Goal: Information Seeking & Learning: Learn about a topic

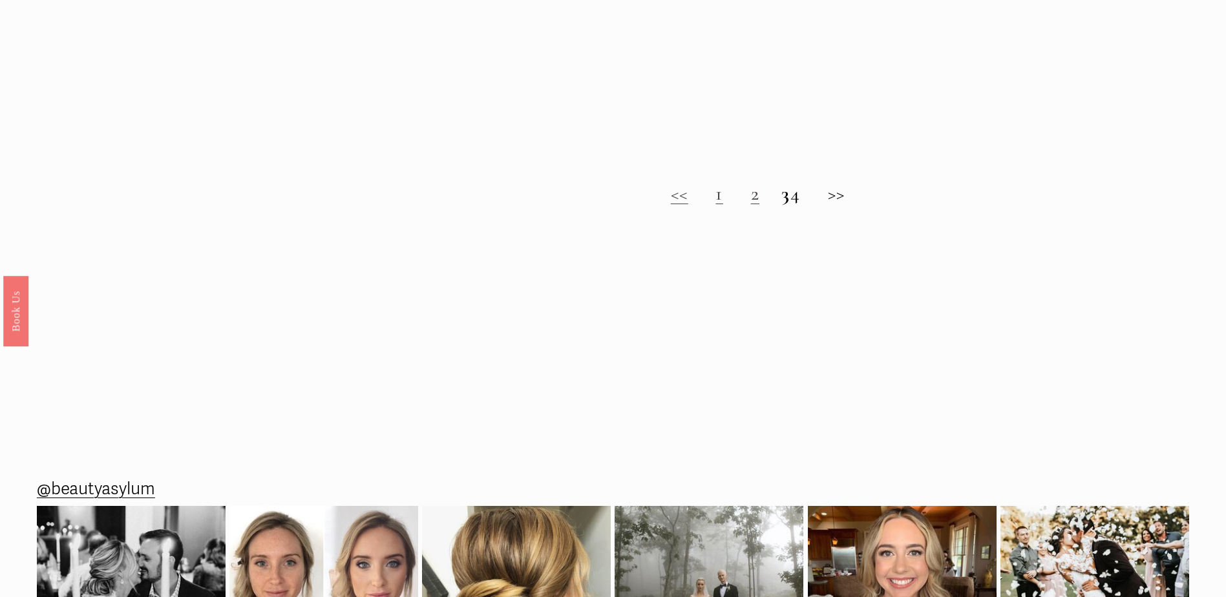
scroll to position [1358, 0]
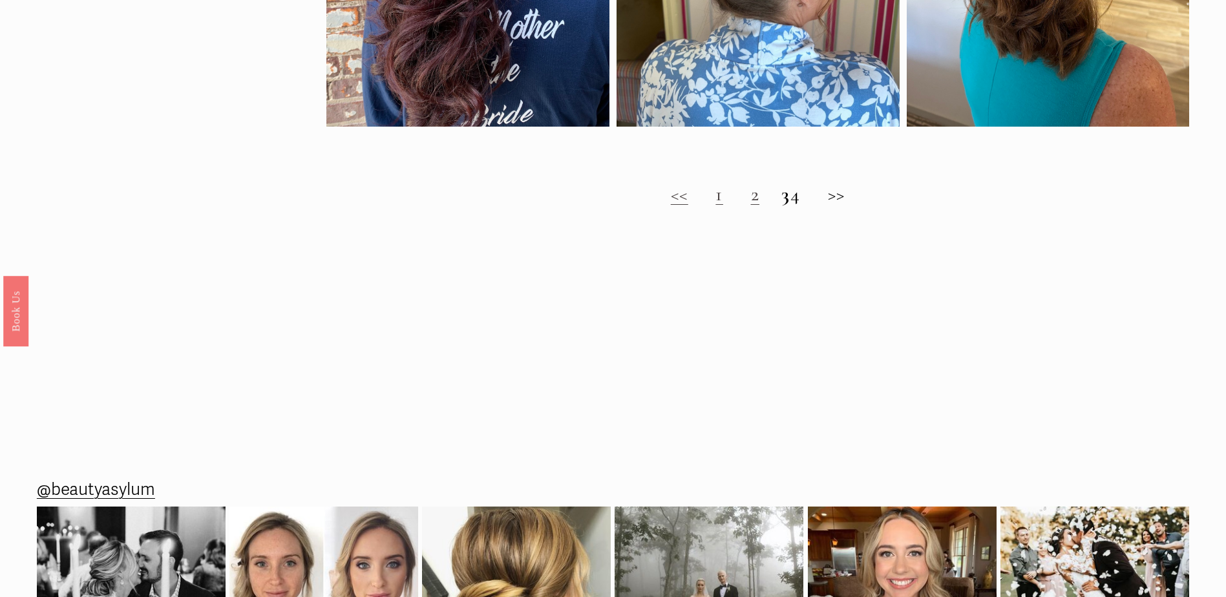
click at [716, 206] on link "1" at bounding box center [720, 194] width 8 height 24
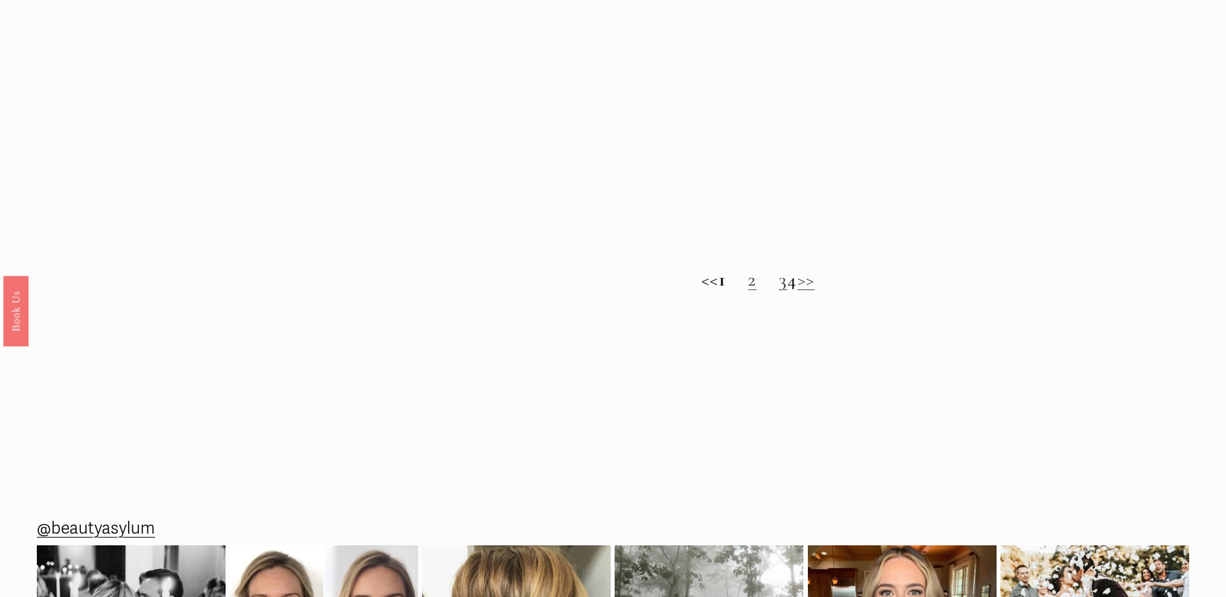
scroll to position [1293, 0]
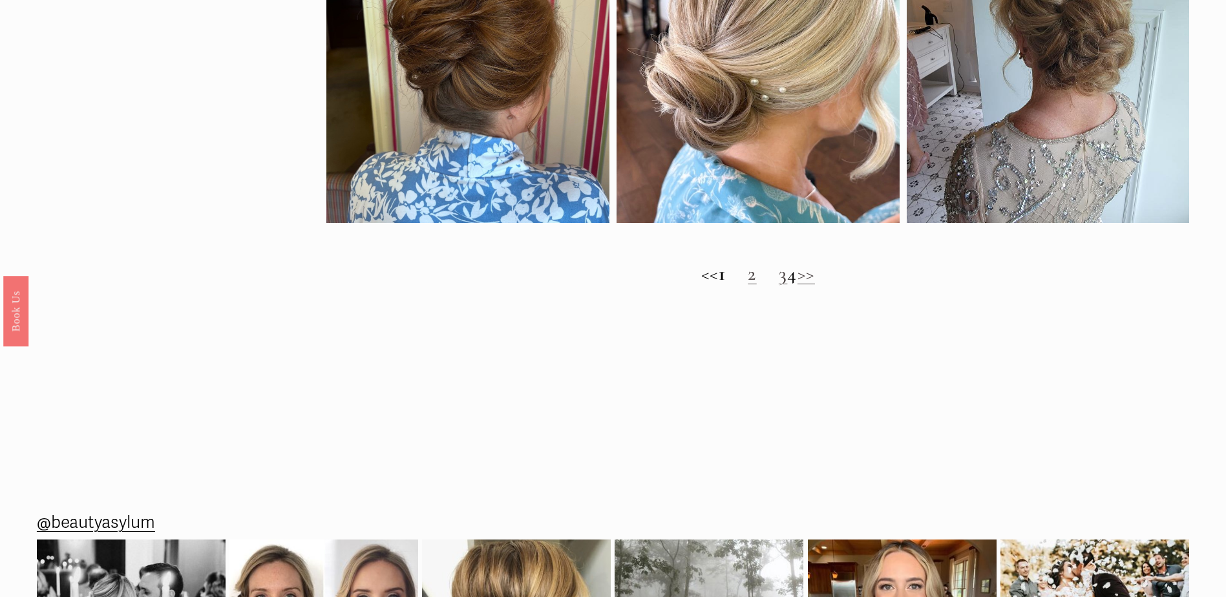
click at [748, 286] on link "2" at bounding box center [752, 274] width 9 height 24
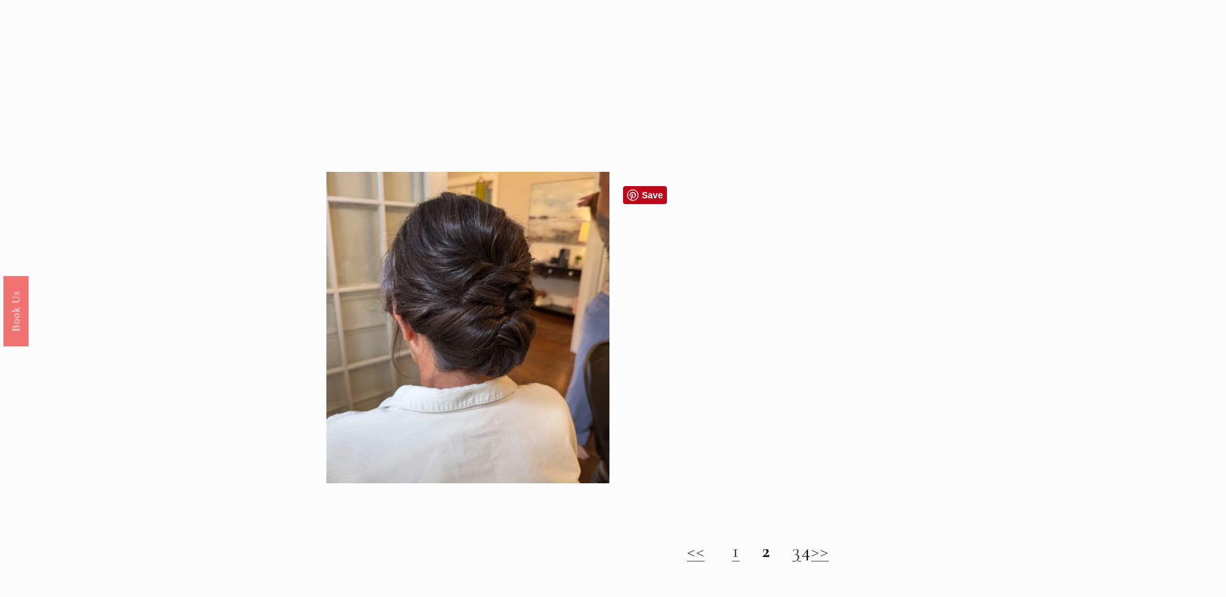
scroll to position [1228, 0]
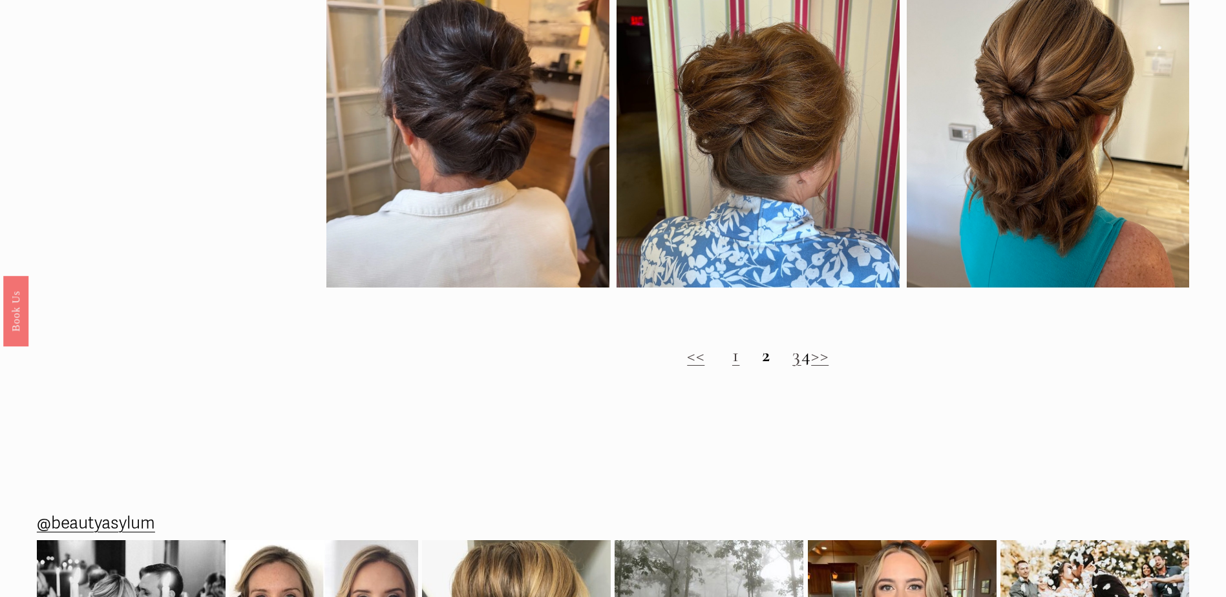
click at [793, 367] on link "3" at bounding box center [797, 355] width 9 height 24
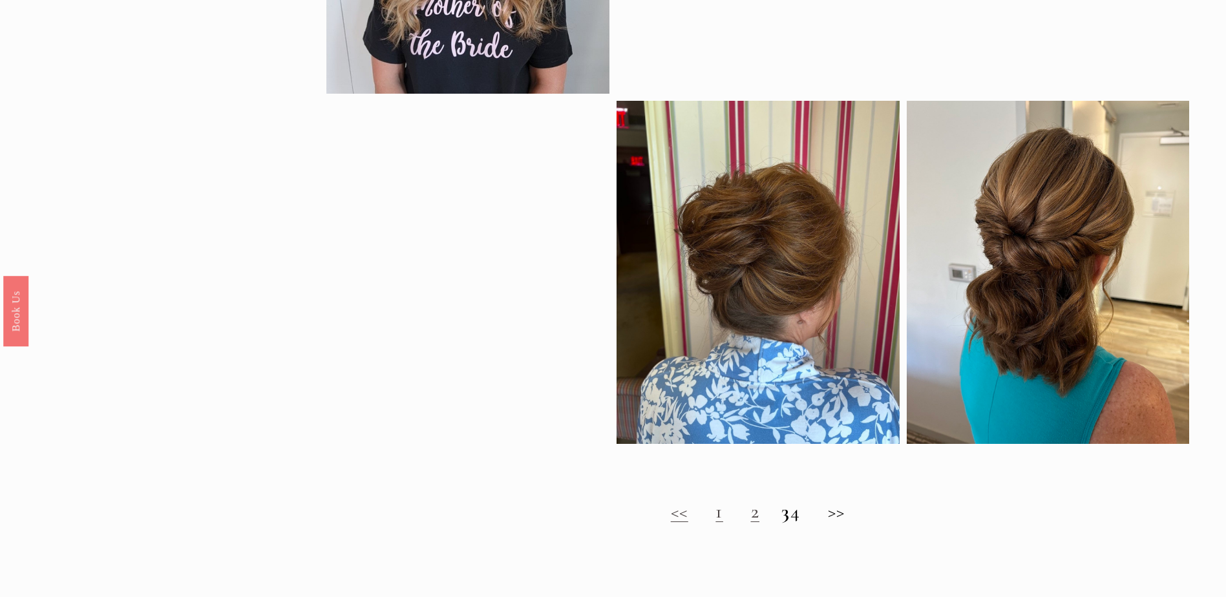
scroll to position [1293, 0]
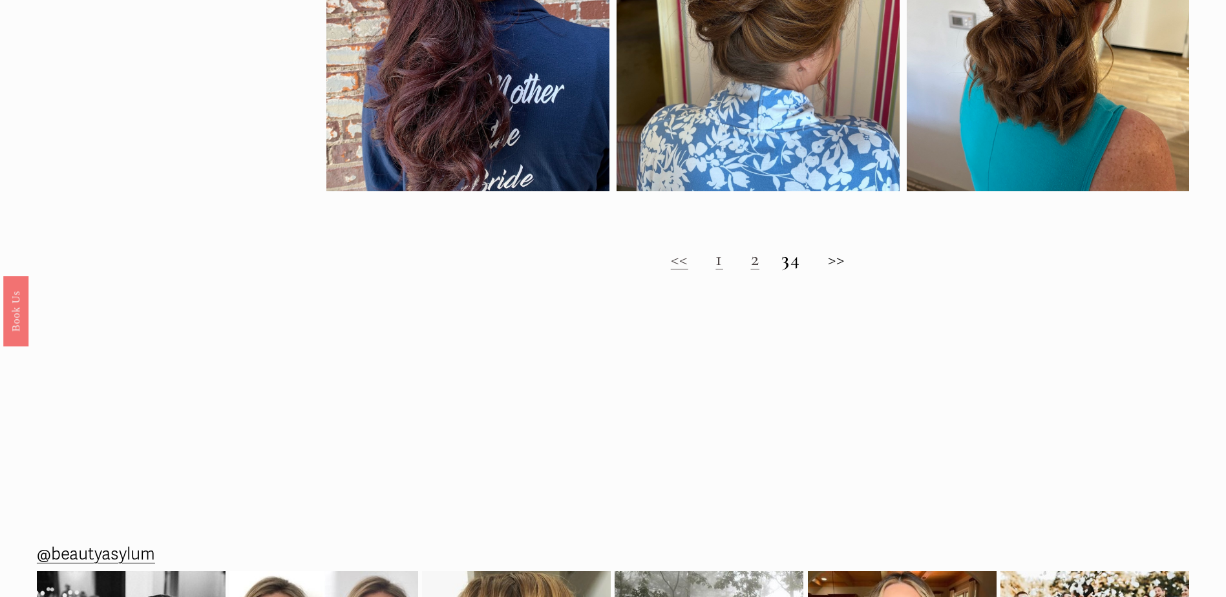
click at [782, 271] on strong "3" at bounding box center [786, 259] width 9 height 24
click at [808, 271] on h2 "<< 1 2 3 4 >>" at bounding box center [757, 259] width 863 height 23
click at [804, 271] on h2 "<< 1 2 3 4 >>" at bounding box center [757, 259] width 863 height 23
click at [782, 269] on strong "3" at bounding box center [786, 259] width 9 height 24
click at [856, 268] on h2 "<< 1 2 3 4 >>" at bounding box center [757, 259] width 863 height 23
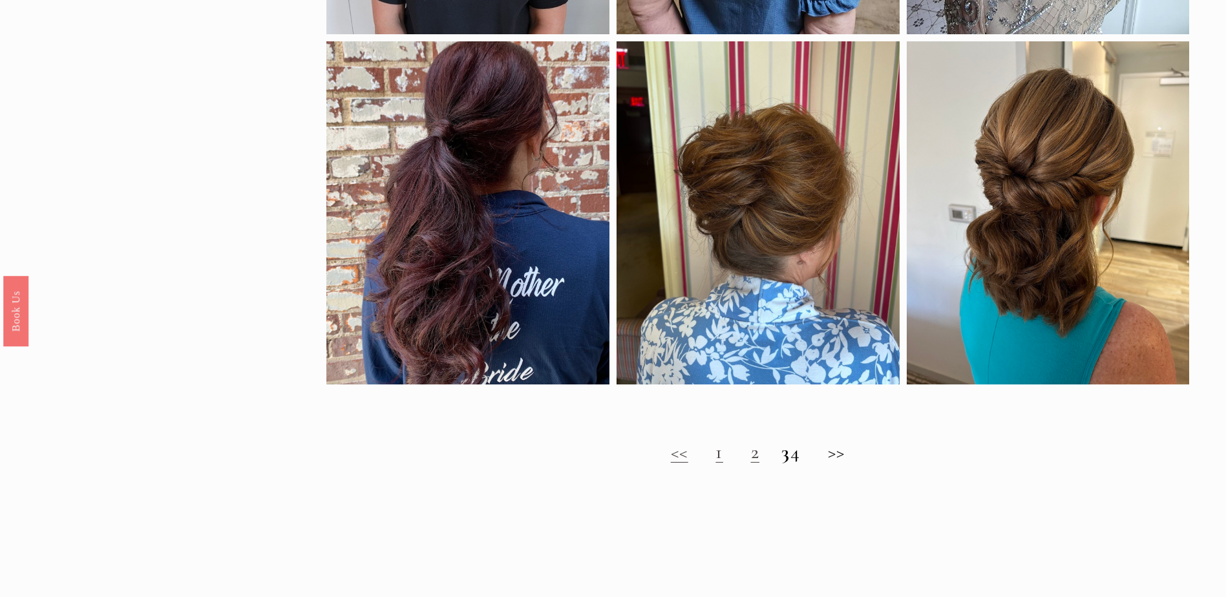
scroll to position [905, 0]
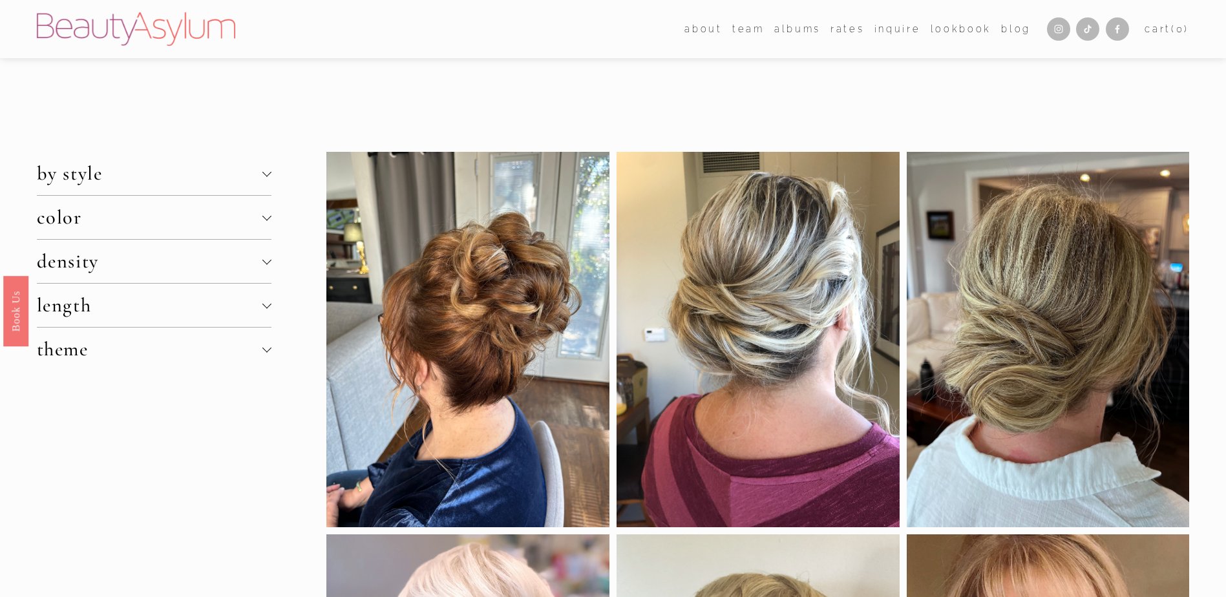
scroll to position [1228, 0]
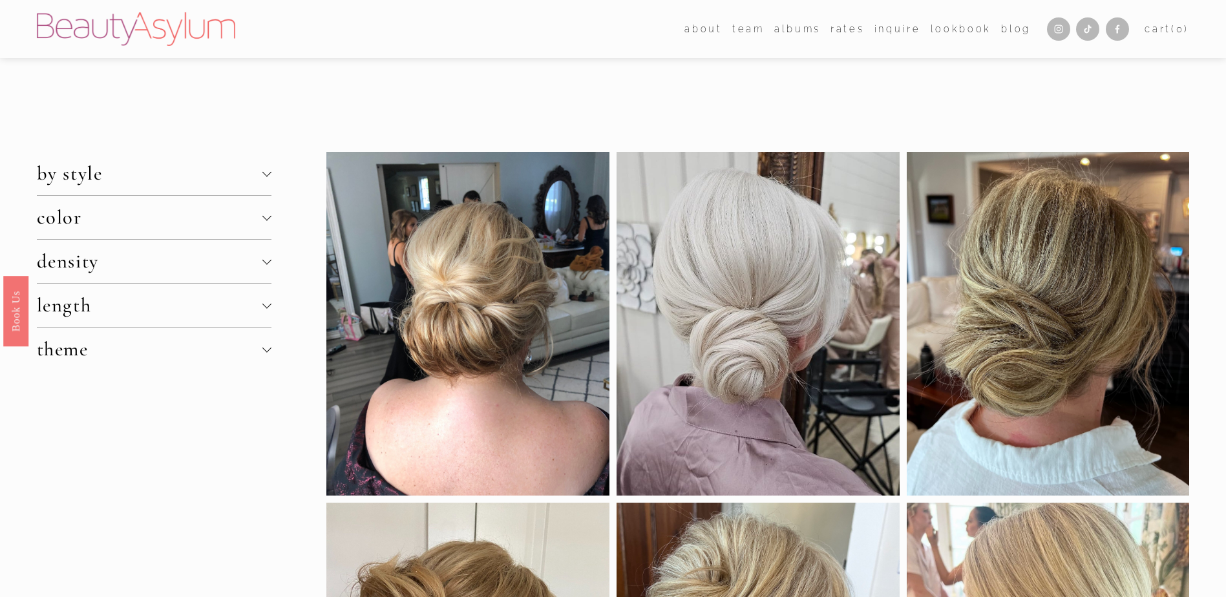
scroll to position [1293, 0]
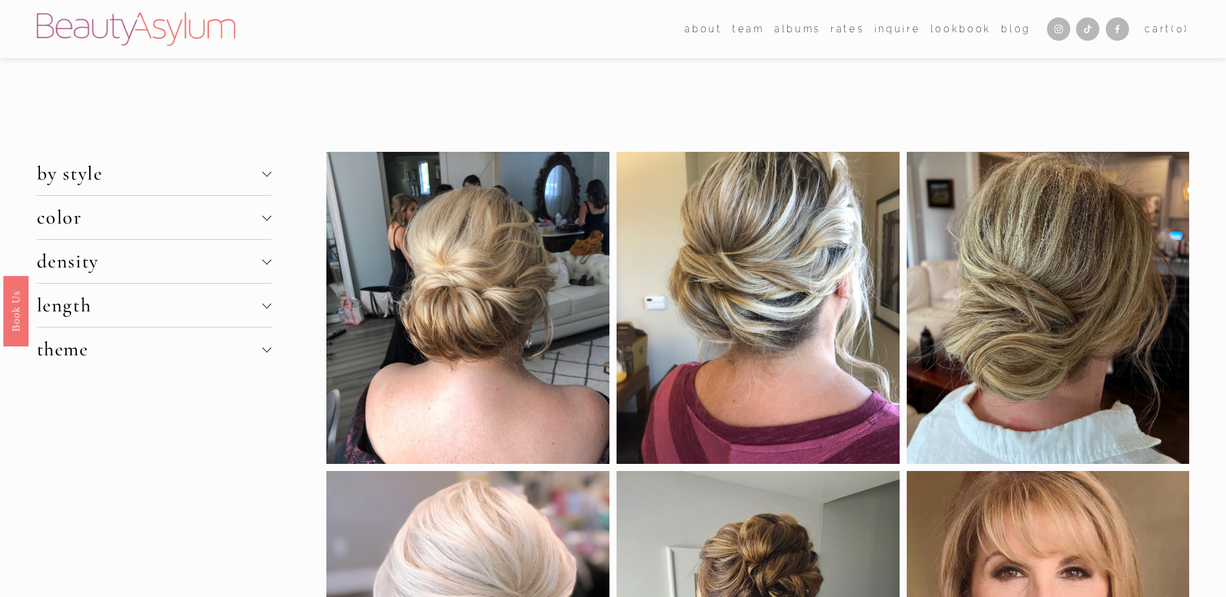
click at [271, 217] on div at bounding box center [266, 215] width 9 height 9
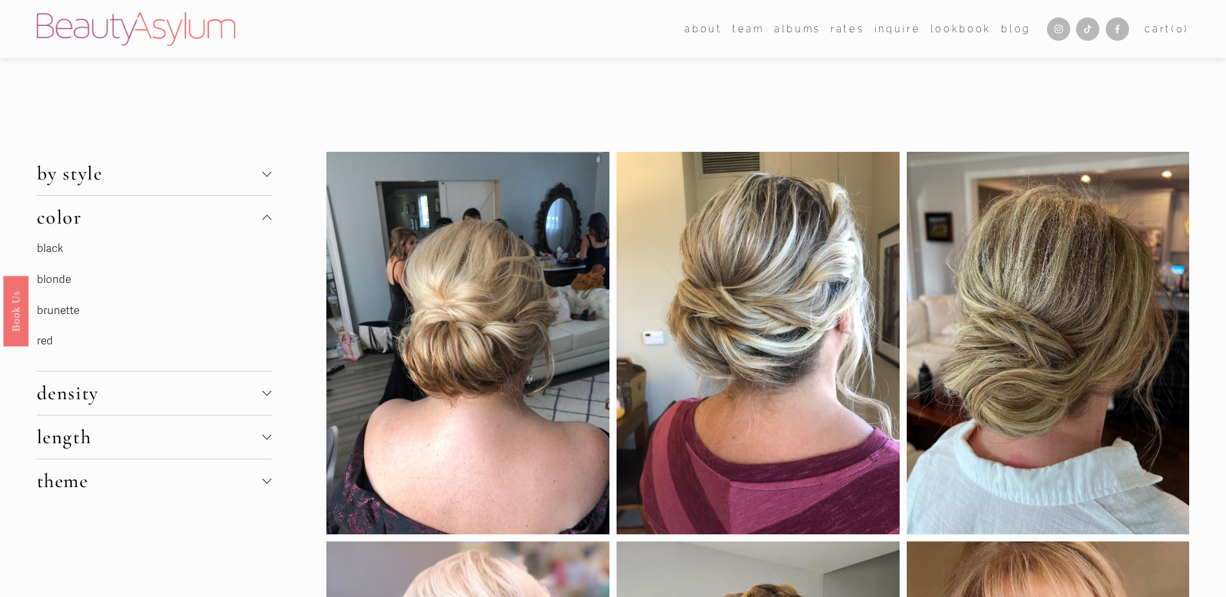
click at [54, 310] on link "brunette" at bounding box center [58, 311] width 43 height 14
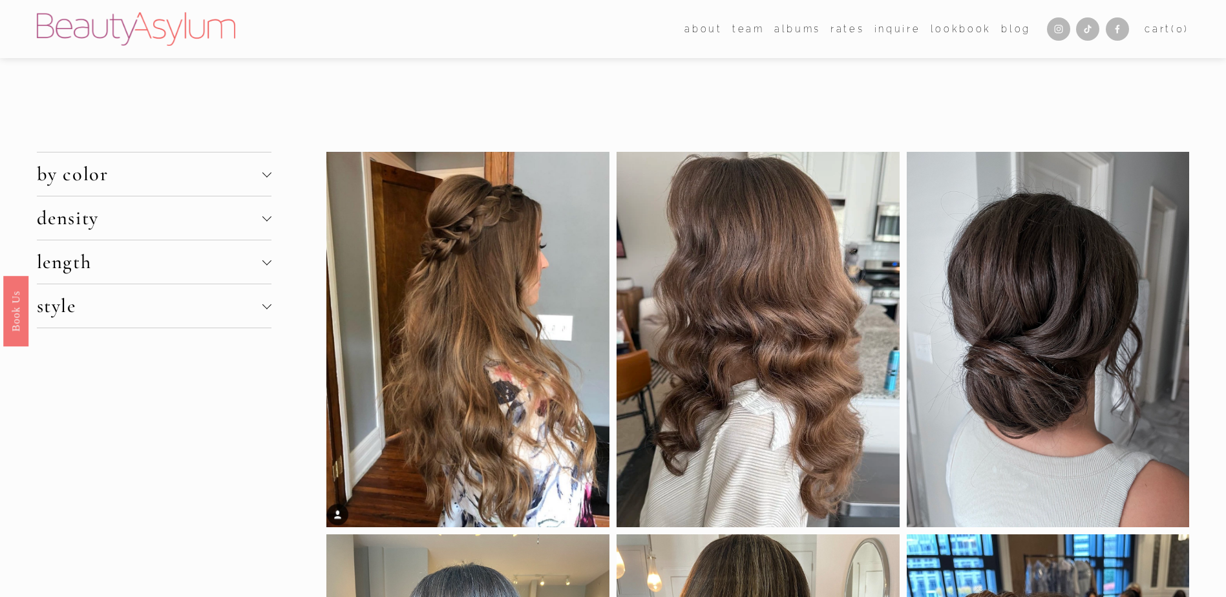
click at [268, 258] on div at bounding box center [266, 260] width 9 height 9
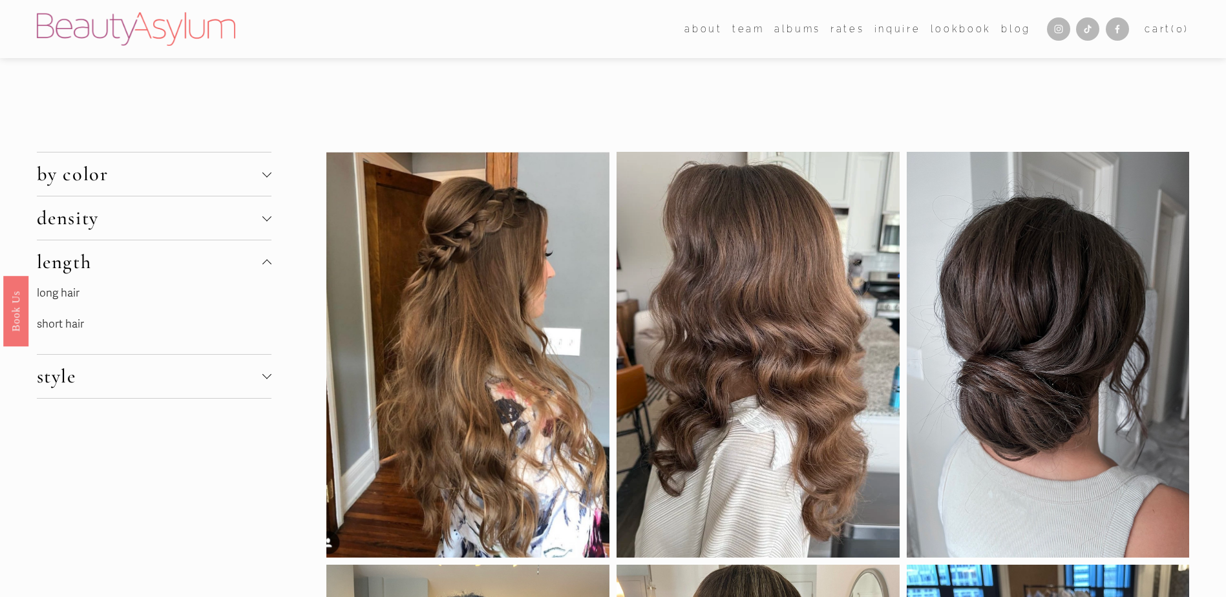
click at [58, 298] on link "long hair" at bounding box center [58, 293] width 43 height 14
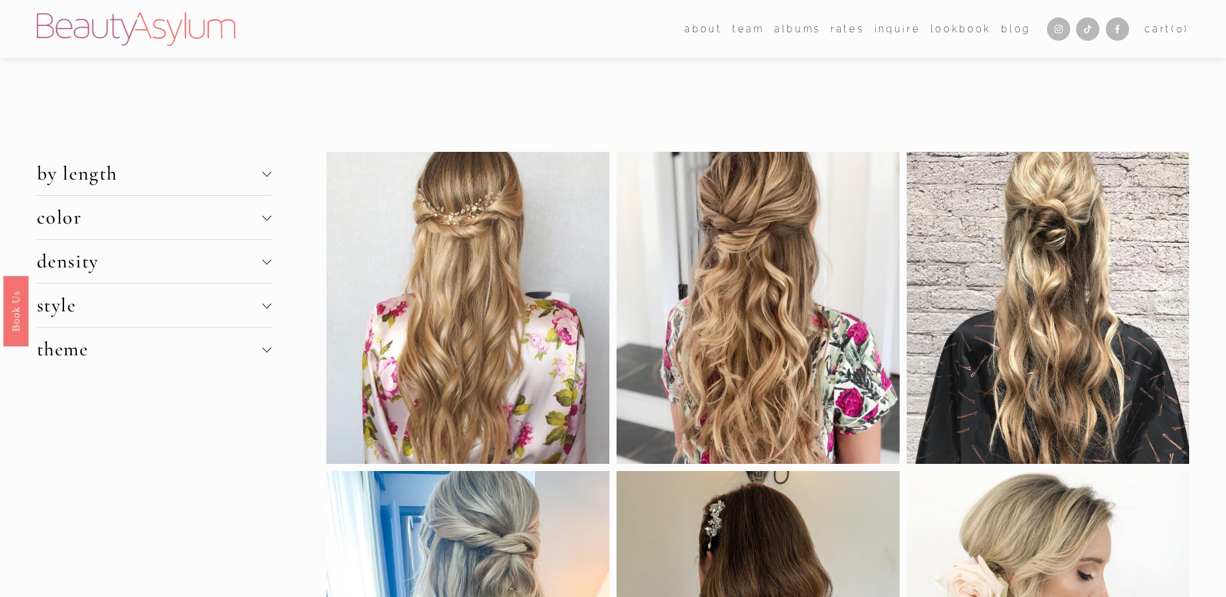
click at [261, 178] on span "by length" at bounding box center [150, 174] width 226 height 24
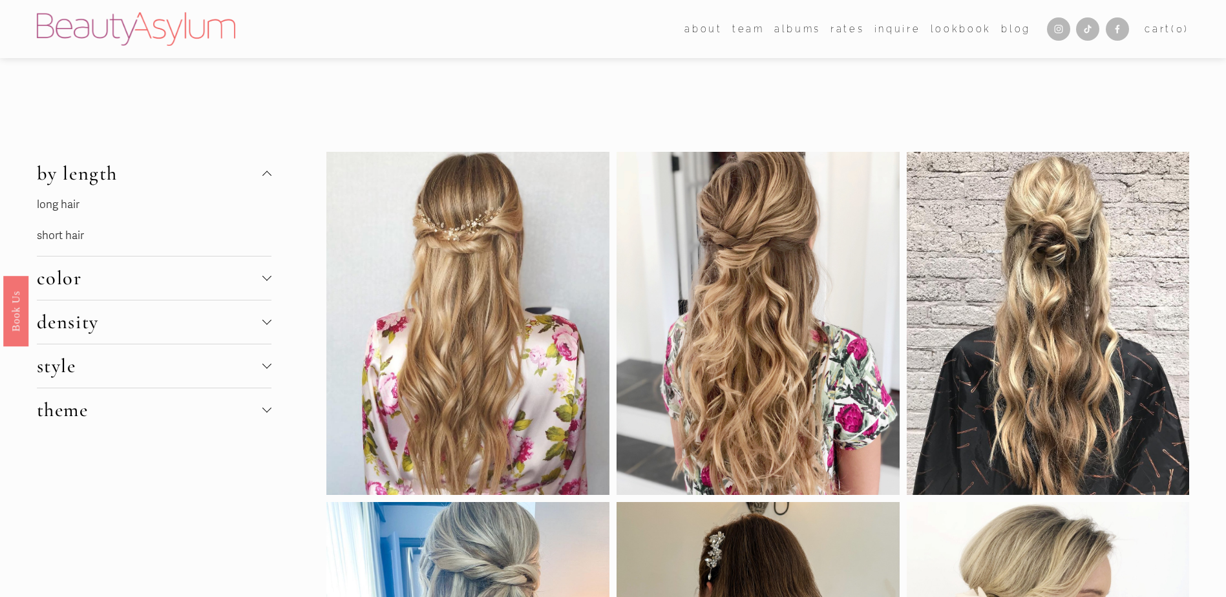
click at [70, 204] on link "long hair" at bounding box center [58, 205] width 43 height 14
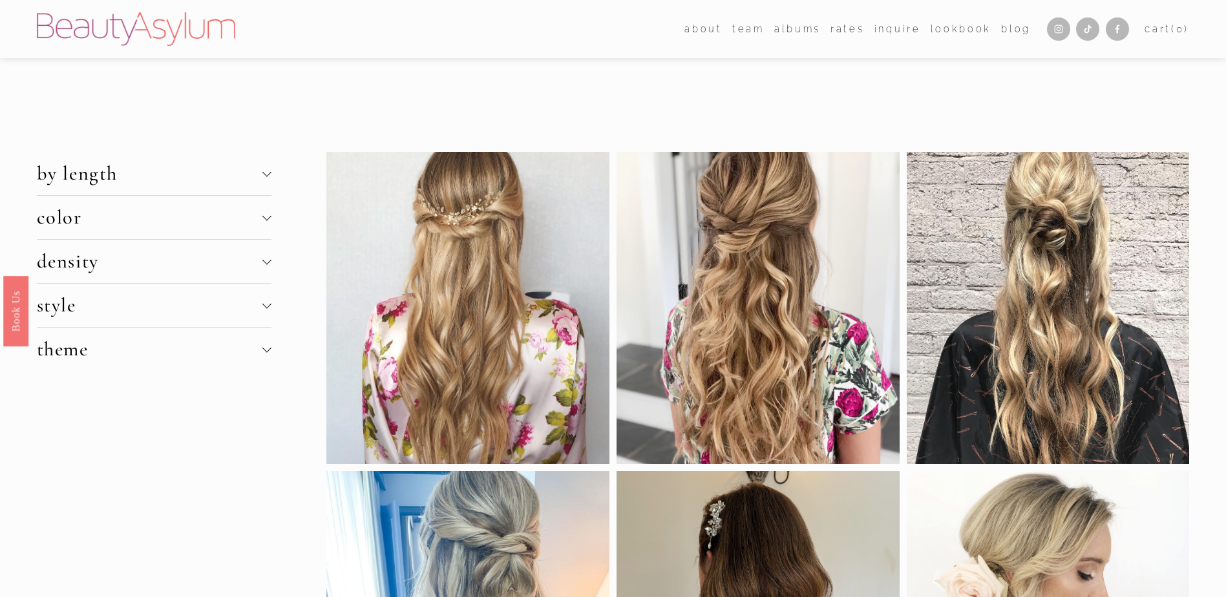
click at [268, 302] on div at bounding box center [266, 303] width 9 height 9
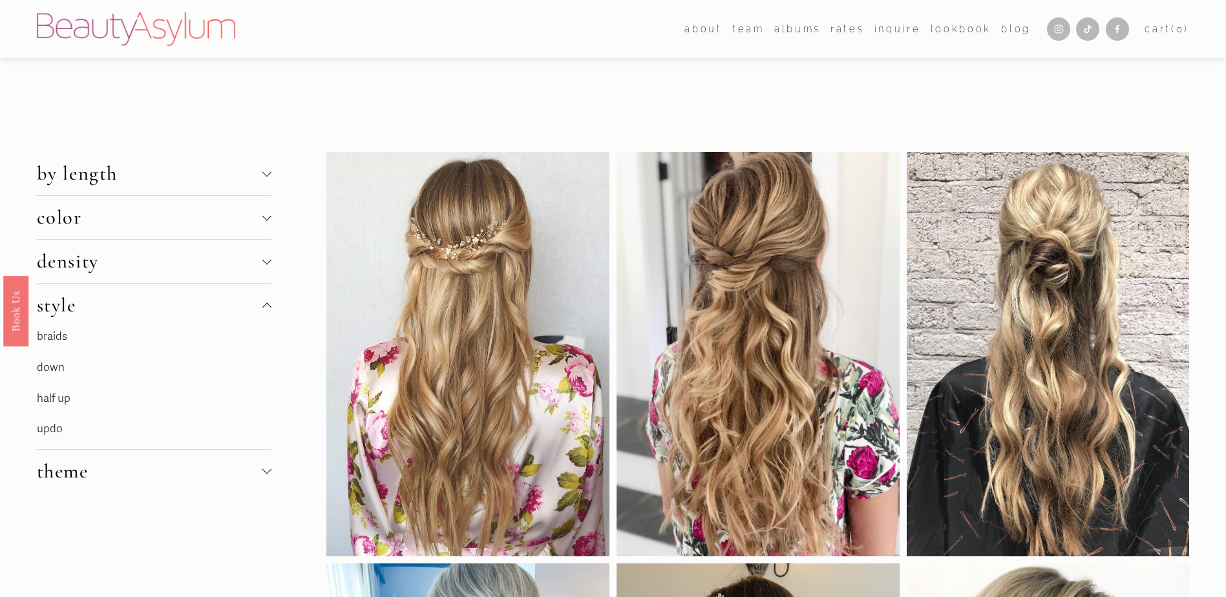
click at [47, 369] on link "down" at bounding box center [51, 368] width 28 height 14
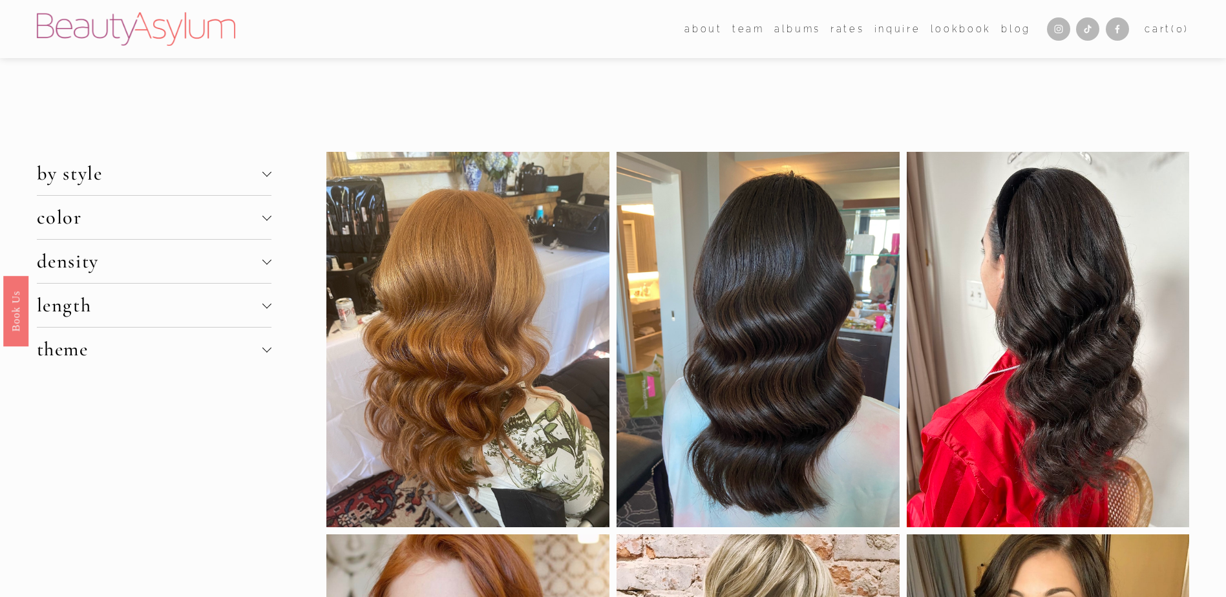
click at [270, 351] on div at bounding box center [266, 349] width 9 height 9
click at [65, 379] on link "clean/ sleek" at bounding box center [66, 381] width 58 height 14
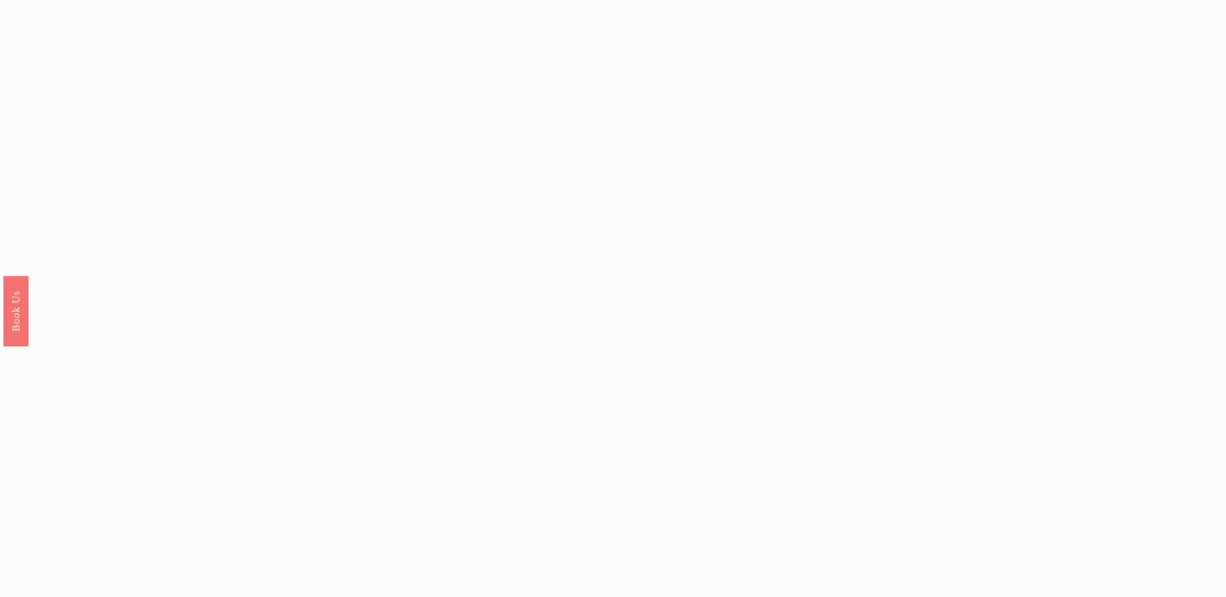
scroll to position [1616, 0]
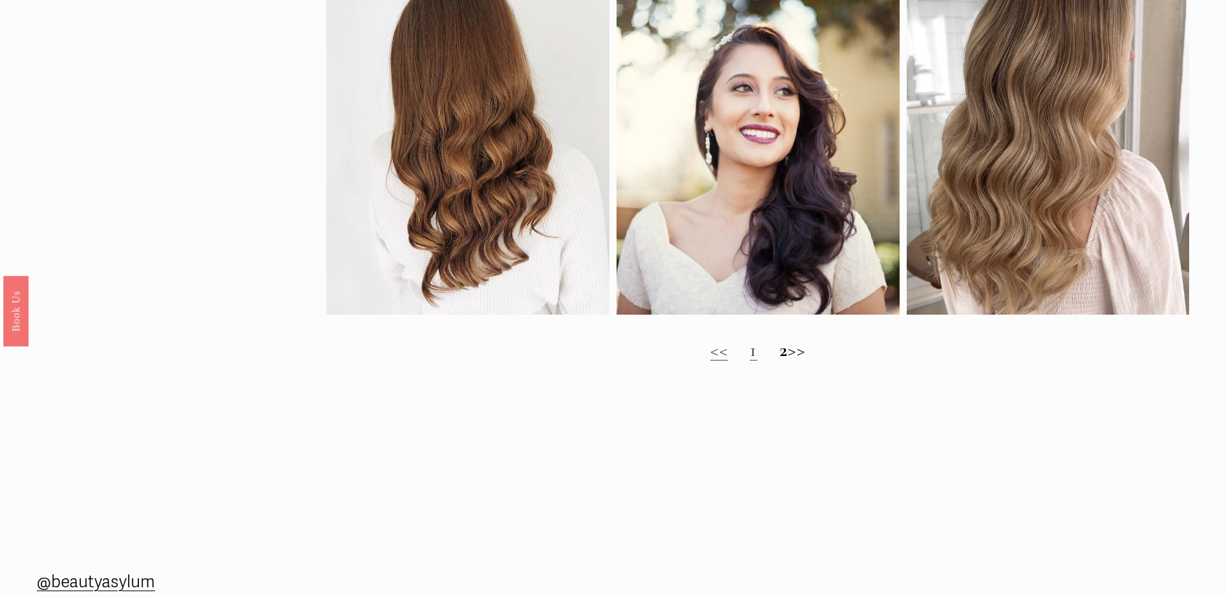
click at [780, 362] on strong "2" at bounding box center [784, 350] width 9 height 24
click at [798, 362] on h2 "<< 1 2 >>" at bounding box center [757, 350] width 863 height 23
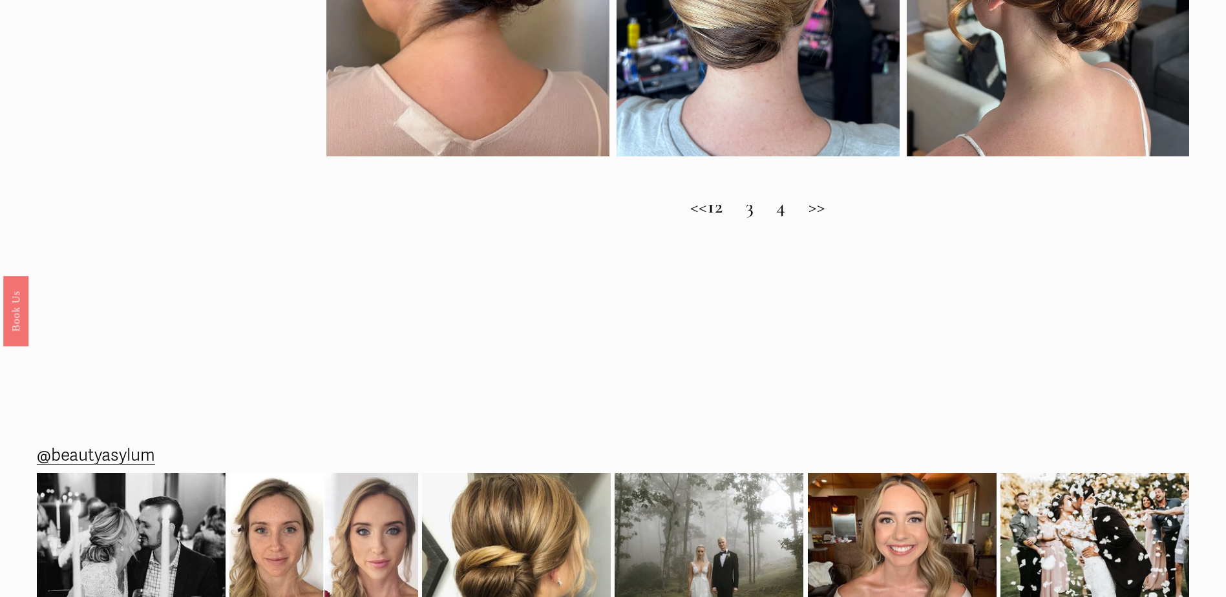
scroll to position [1616, 0]
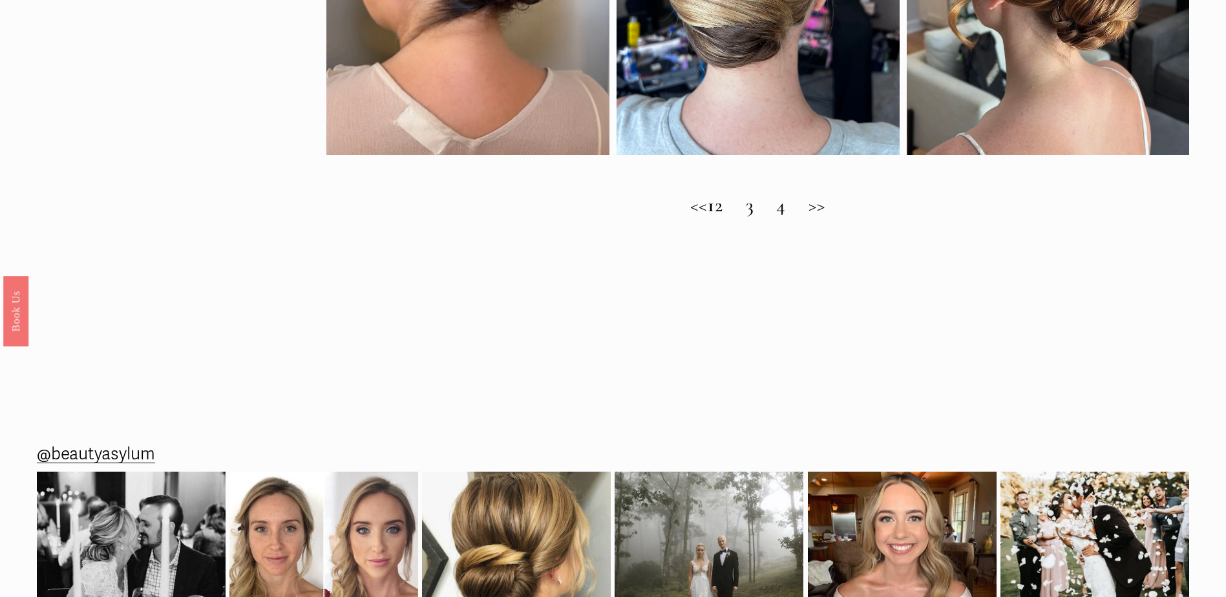
click at [701, 217] on h2 "<< 1 2 3 4 >>" at bounding box center [757, 205] width 863 height 23
click at [705, 217] on h2 "<< 1 2 3 4 >>" at bounding box center [757, 205] width 863 height 23
click at [736, 217] on h2 "<< 1 2 3 4 >>" at bounding box center [757, 205] width 863 height 23
click at [738, 217] on h2 "<< 1 2 3 4 >>" at bounding box center [757, 205] width 863 height 23
click at [774, 217] on h2 "<< 1 2 3 4 >>" at bounding box center [757, 205] width 863 height 23
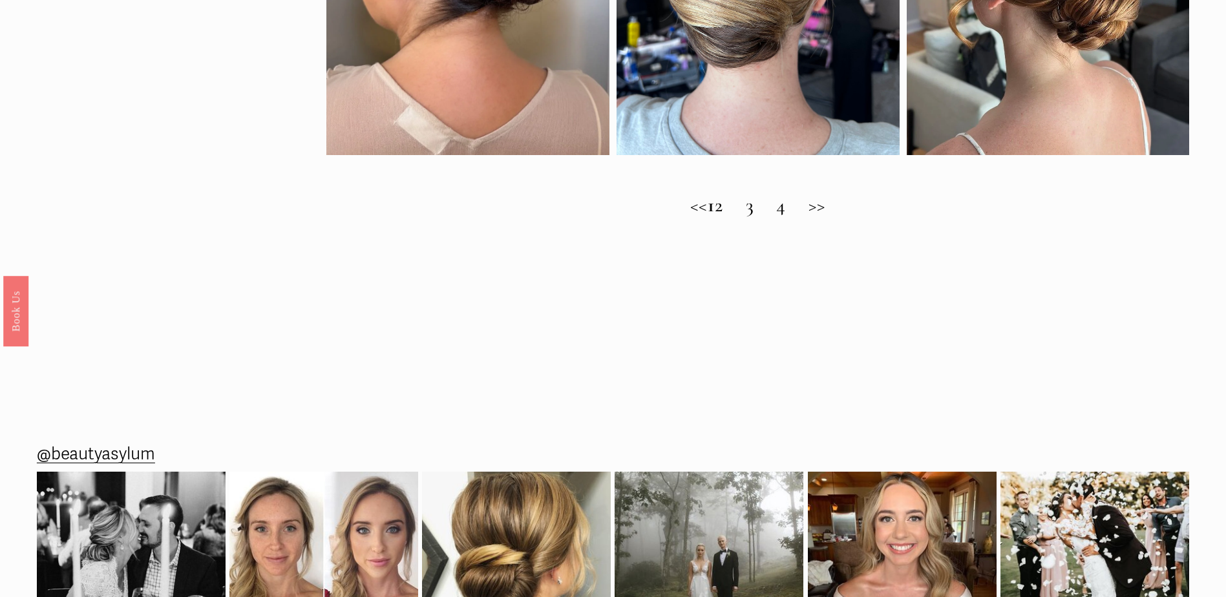
click at [818, 217] on h2 "<< 1 2 3 4 >>" at bounding box center [757, 205] width 863 height 23
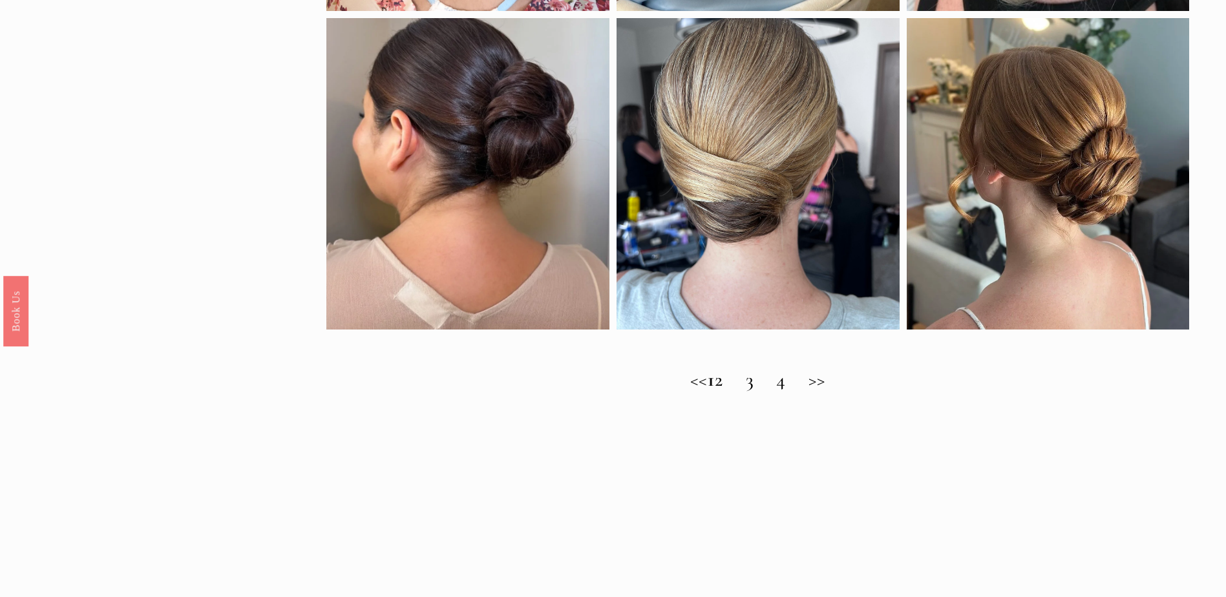
scroll to position [1164, 0]
